Goal: Task Accomplishment & Management: Manage account settings

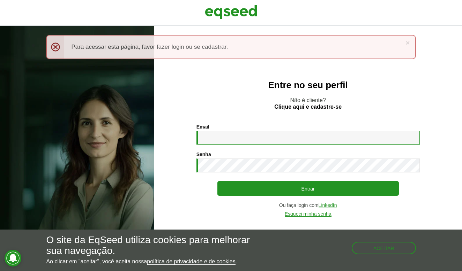
type input "**********"
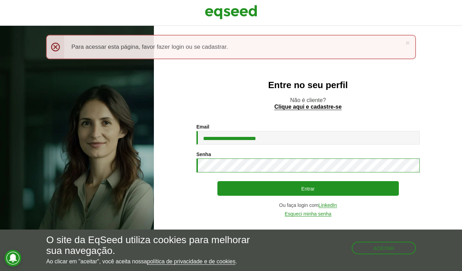
click at [308, 189] on button "Entrar" at bounding box center [307, 188] width 181 height 15
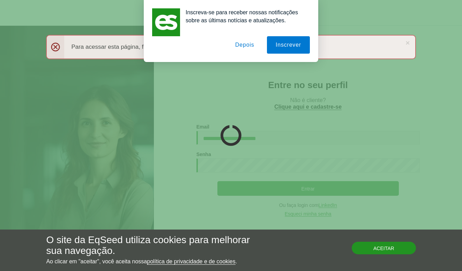
click at [379, 252] on button "Aceitar" at bounding box center [384, 248] width 64 height 13
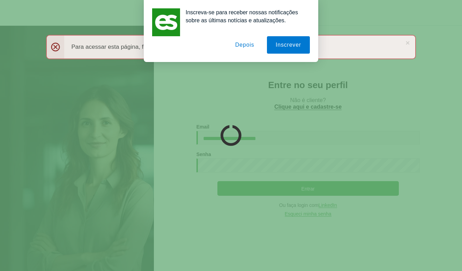
click at [245, 46] on button "Depois" at bounding box center [244, 44] width 37 height 17
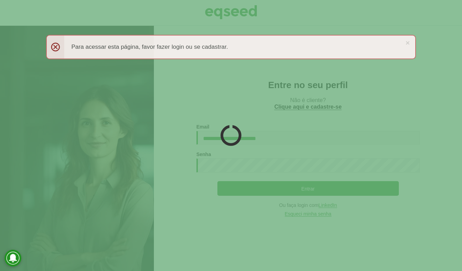
click at [236, 173] on div at bounding box center [231, 135] width 462 height 271
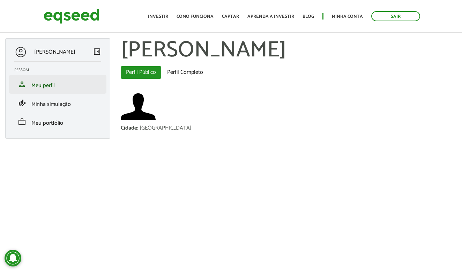
click at [55, 90] on li "person Meu perfil" at bounding box center [57, 84] width 97 height 19
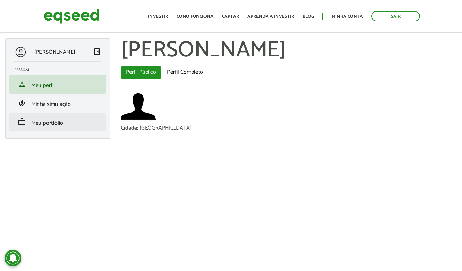
click at [47, 125] on span "Meu portfólio" at bounding box center [47, 123] width 32 height 9
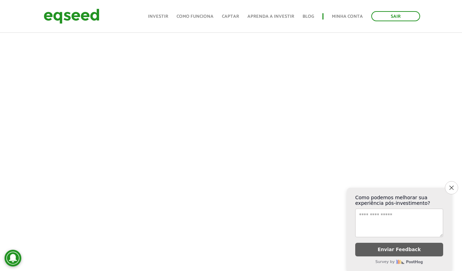
scroll to position [226, 0]
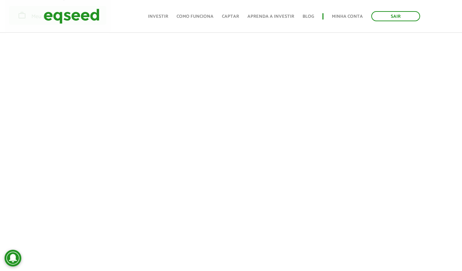
scroll to position [107, 0]
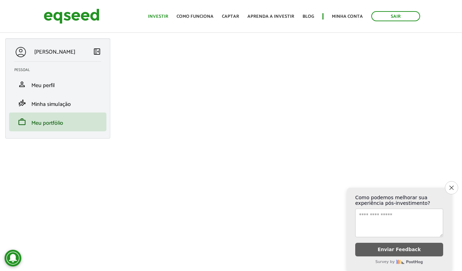
click at [165, 14] on link "Investir" at bounding box center [158, 16] width 20 height 5
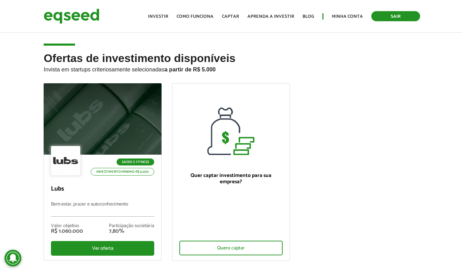
click at [401, 17] on link "Sair" at bounding box center [395, 16] width 49 height 10
